Goal: Find specific page/section: Find specific page/section

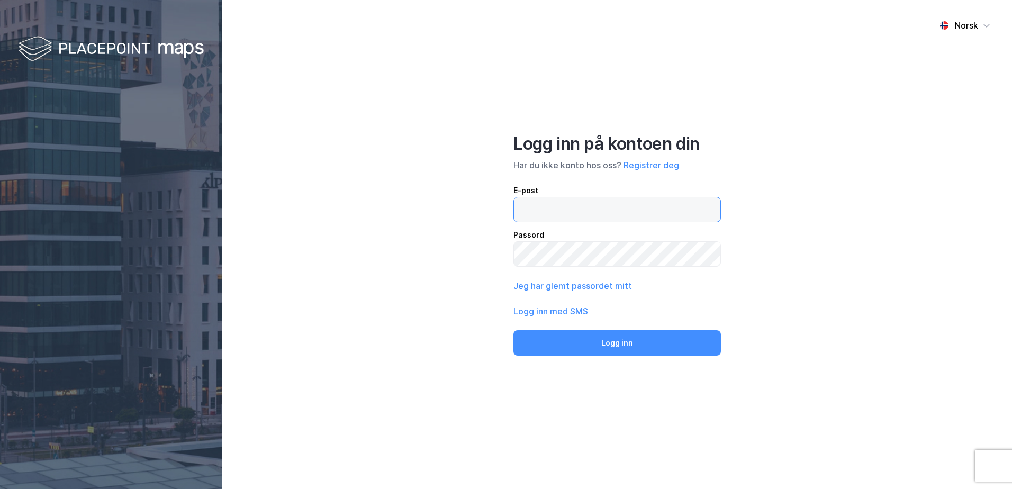
click at [545, 212] on input "email" at bounding box center [617, 210] width 207 height 24
type input "tone.aril.lilleaas@nordea.com"
click at [514, 330] on button "Logg inn" at bounding box center [618, 342] width 208 height 25
